Goal: Find specific page/section: Find specific page/section

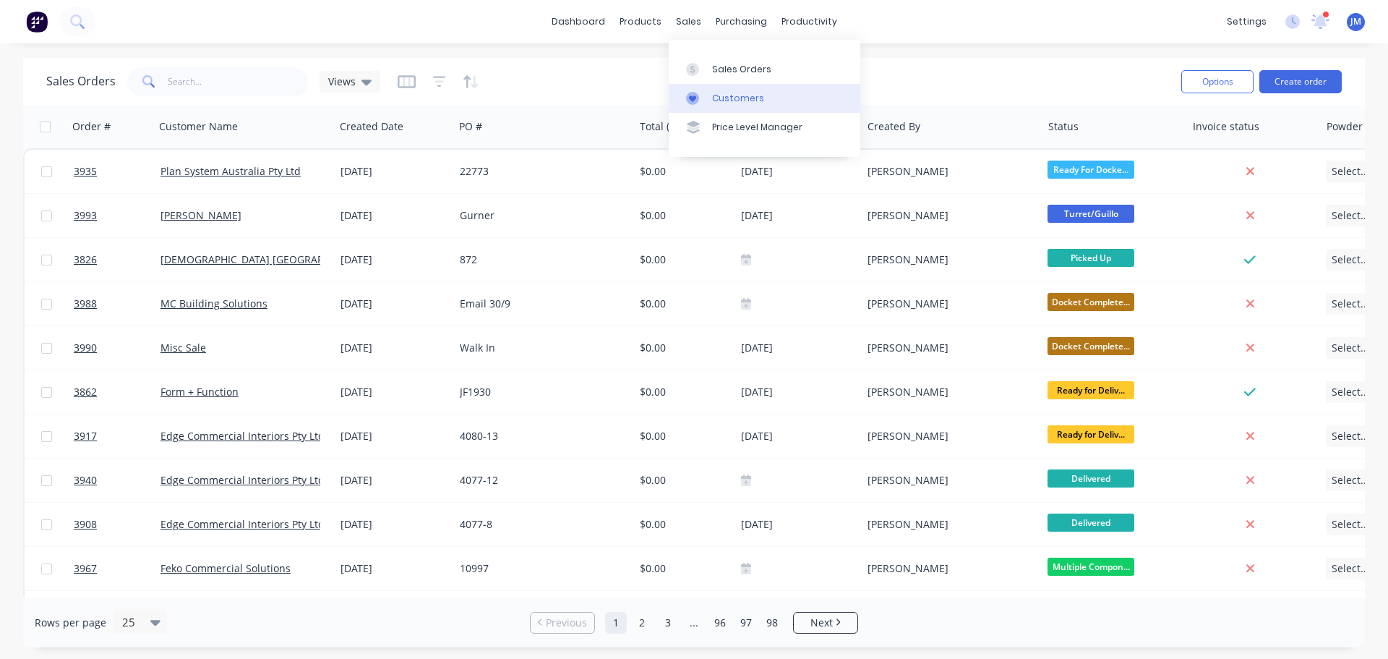
click at [736, 93] on div "Customers" at bounding box center [738, 98] width 52 height 13
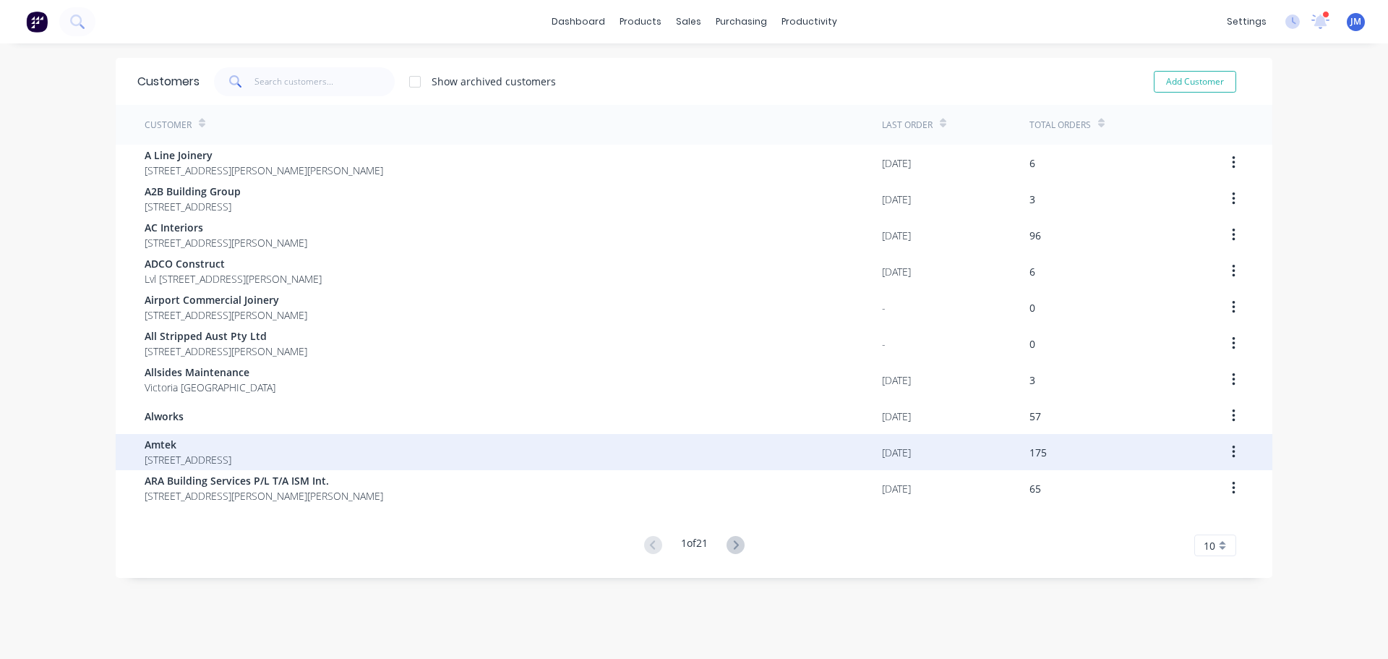
click at [219, 452] on span "[STREET_ADDRESS]" at bounding box center [188, 459] width 87 height 15
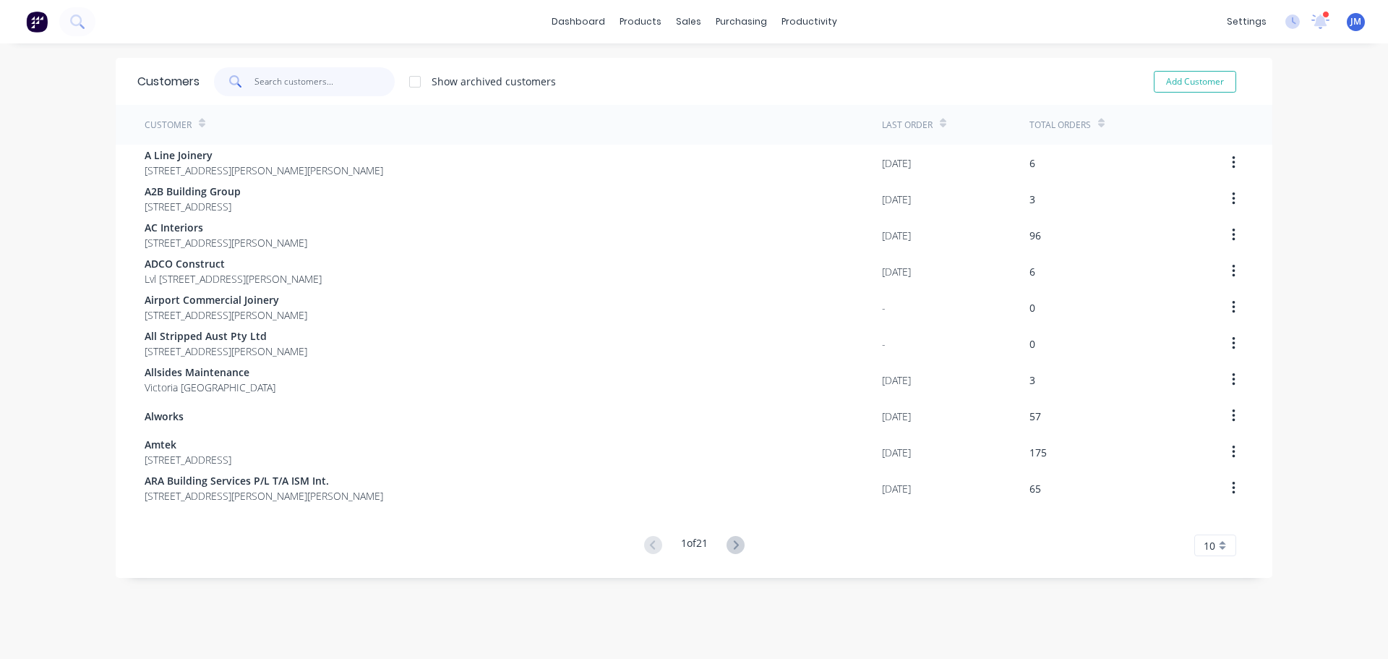
click at [288, 82] on input "text" at bounding box center [325, 81] width 141 height 29
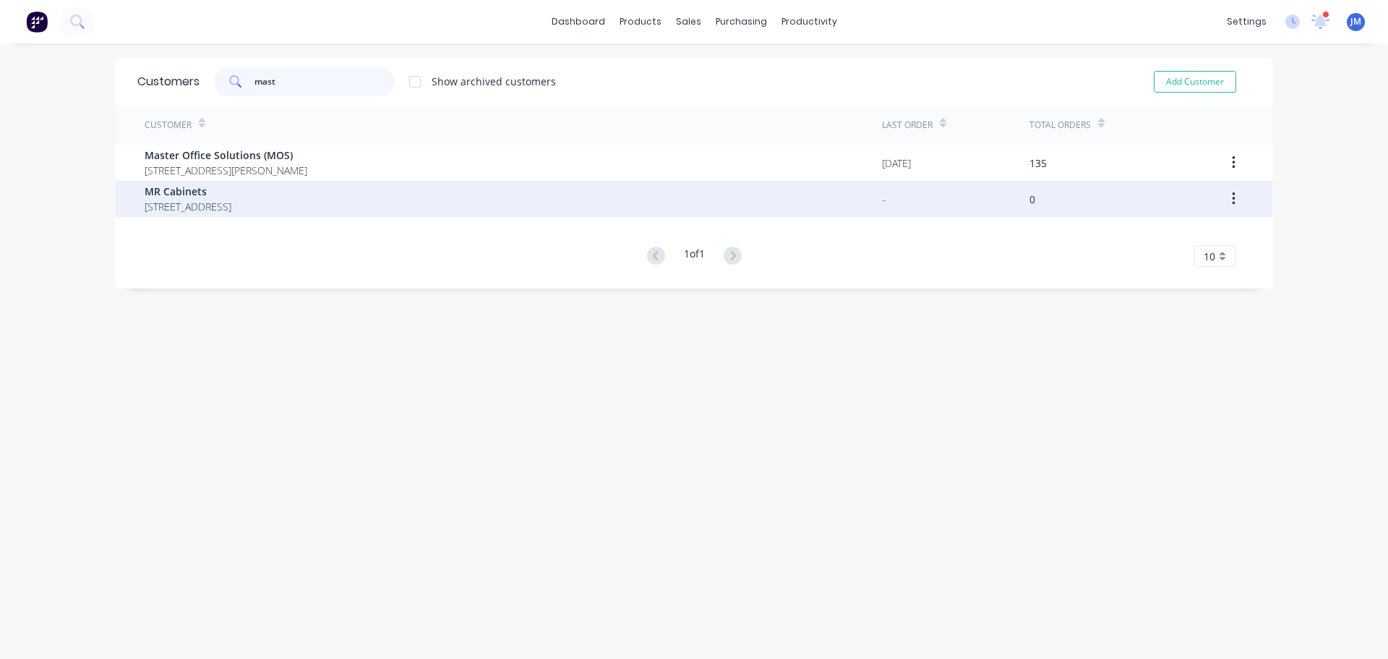
type input "mast"
click at [207, 181] on div "MR Cabinets [STREET_ADDRESS]" at bounding box center [514, 199] width 738 height 36
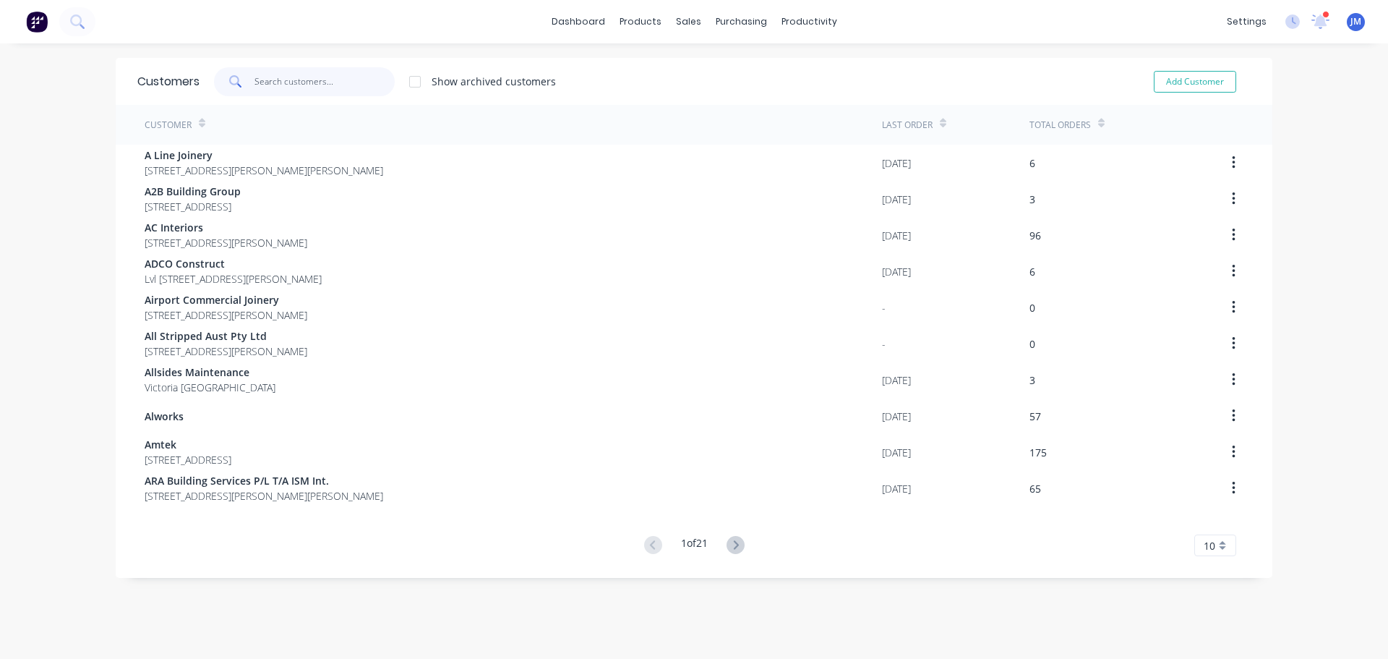
click at [258, 83] on input "text" at bounding box center [325, 81] width 141 height 29
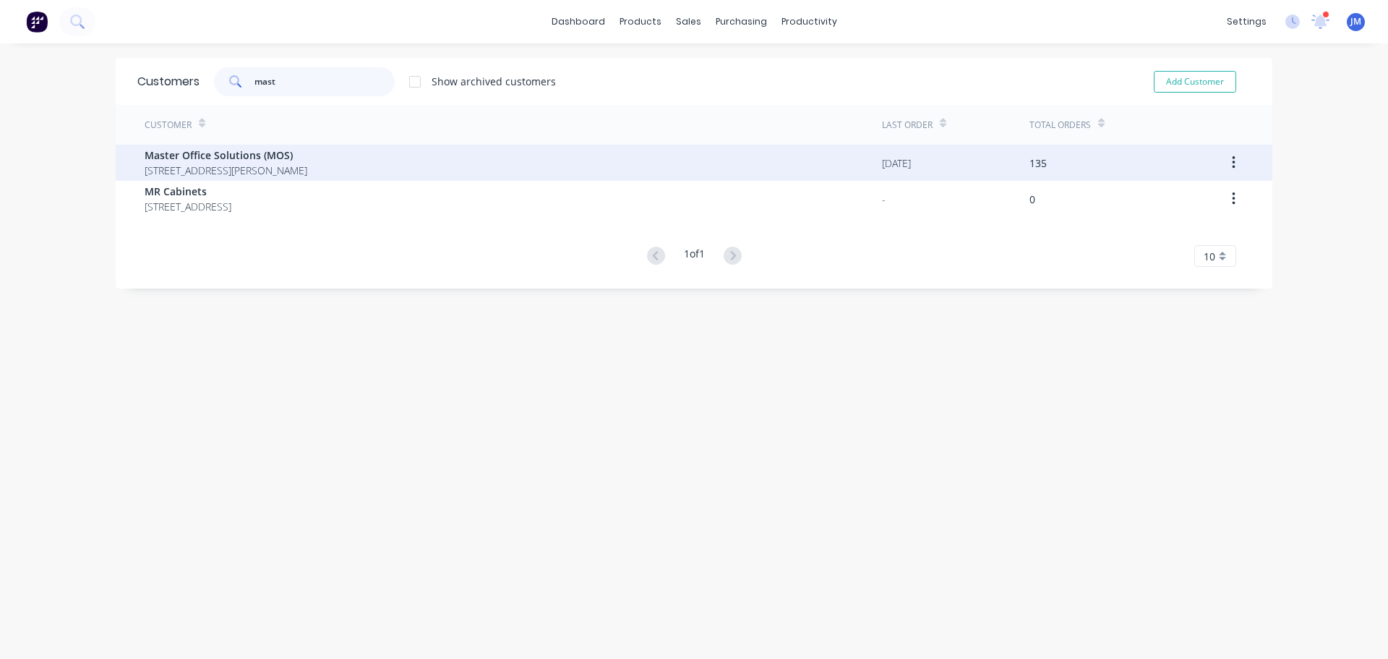
type input "mast"
click at [256, 153] on span "Master Office Solutions (MOS)" at bounding box center [226, 155] width 163 height 15
